Goal: Information Seeking & Learning: Learn about a topic

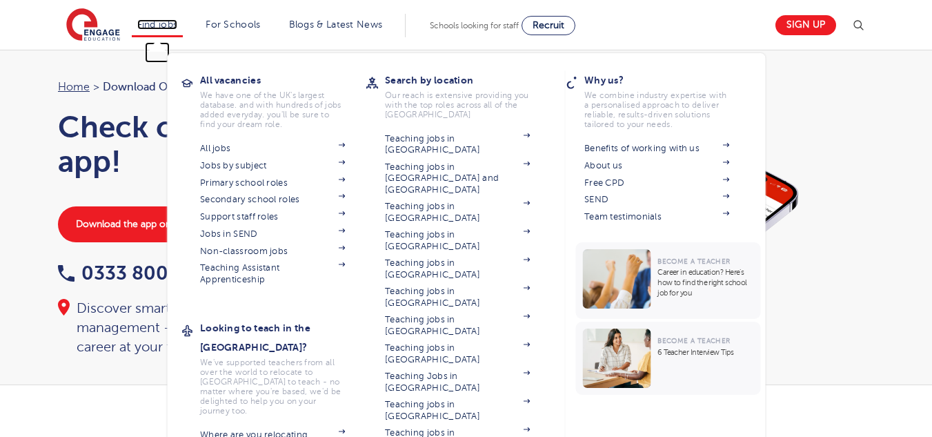
click at [178, 21] on link "Find jobs" at bounding box center [157, 24] width 41 height 10
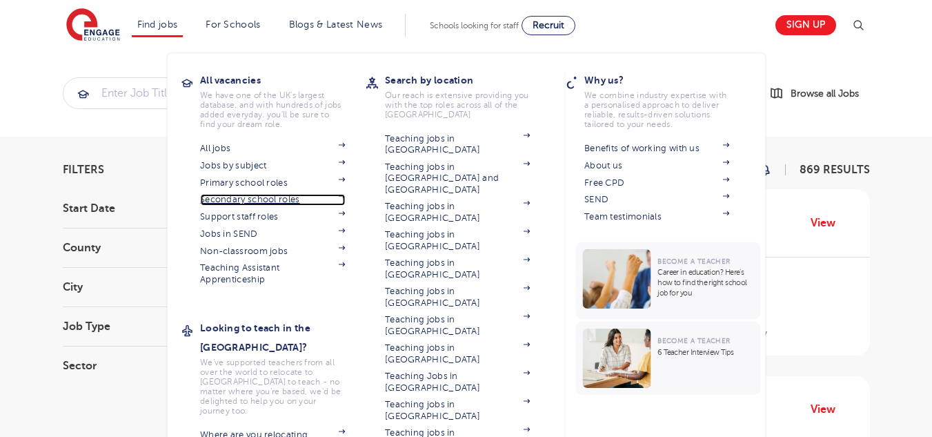
click at [277, 199] on link "Secondary school roles" at bounding box center [272, 199] width 145 height 11
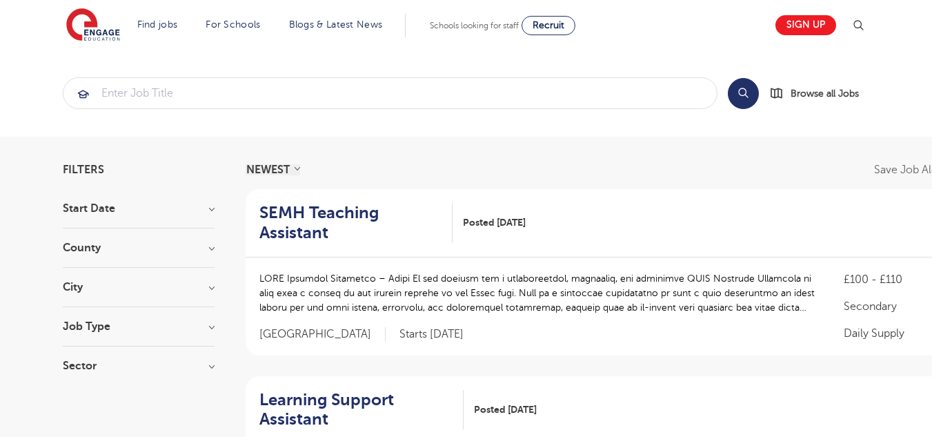
click at [195, 206] on h3 "Start Date" at bounding box center [139, 208] width 152 height 11
click at [147, 257] on div "[DATE]" at bounding box center [139, 259] width 152 height 21
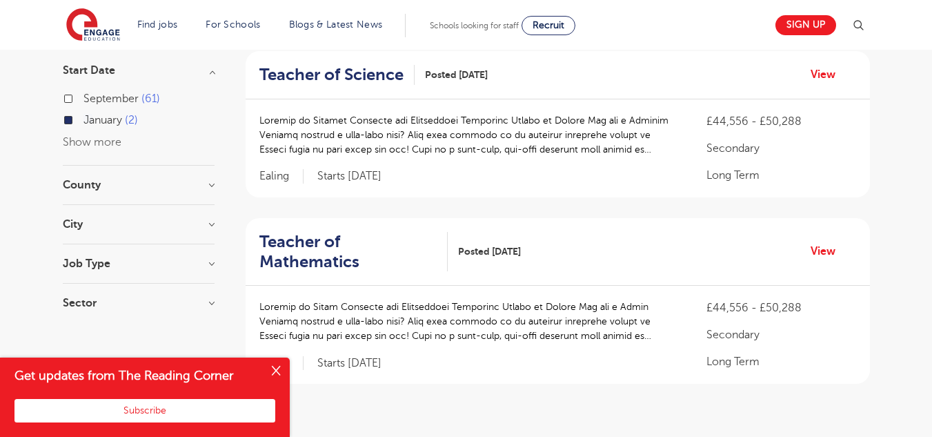
scroll to position [207, 0]
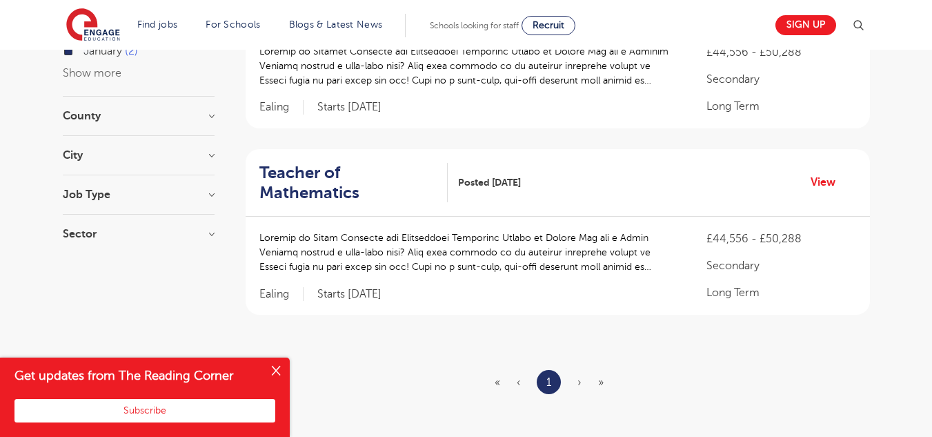
click at [663, 266] on p at bounding box center [469, 251] width 420 height 43
click at [278, 373] on button "Close" at bounding box center [276, 371] width 28 height 28
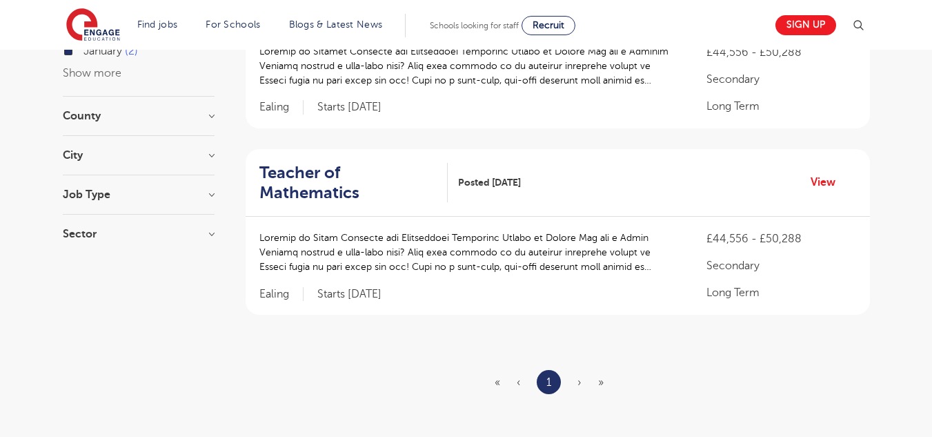
click at [150, 189] on h3 "Job Type" at bounding box center [139, 194] width 152 height 11
click at [151, 161] on div "City Ealing 2 Show more" at bounding box center [139, 163] width 152 height 26
click at [202, 156] on h3 "City" at bounding box center [139, 155] width 152 height 11
click at [139, 159] on h3 "City" at bounding box center [139, 155] width 152 height 11
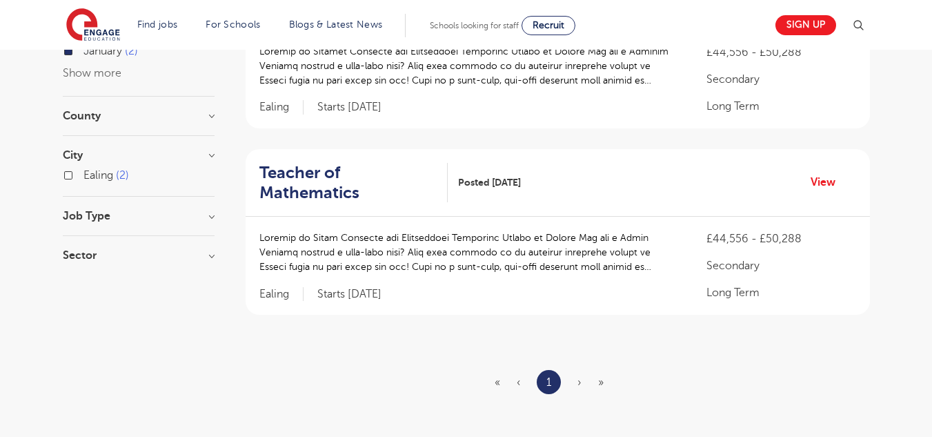
click at [137, 122] on div "County Ealing 2 Show more" at bounding box center [139, 123] width 152 height 26
click at [132, 111] on h3 "County" at bounding box center [139, 115] width 152 height 11
click at [94, 142] on span "Ealing" at bounding box center [98, 144] width 30 height 12
click at [92, 142] on input "Ealing 2" at bounding box center [87, 142] width 9 height 9
checkbox input "true"
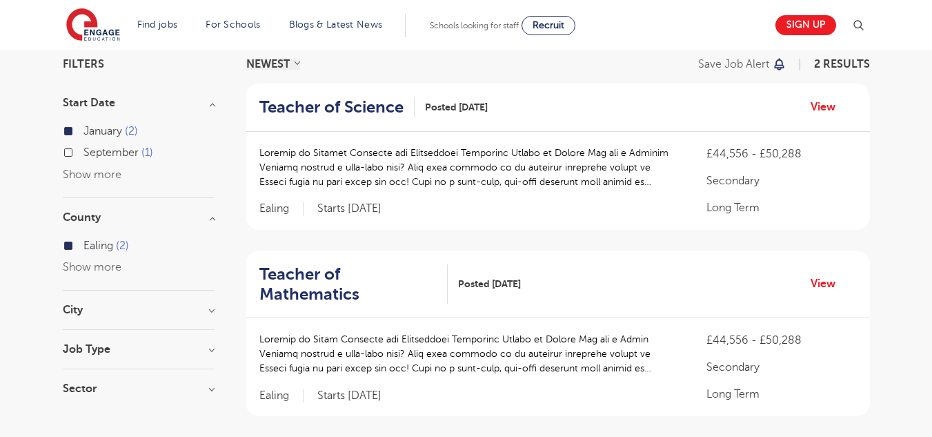
scroll to position [138, 0]
